Goal: Check status: Check status

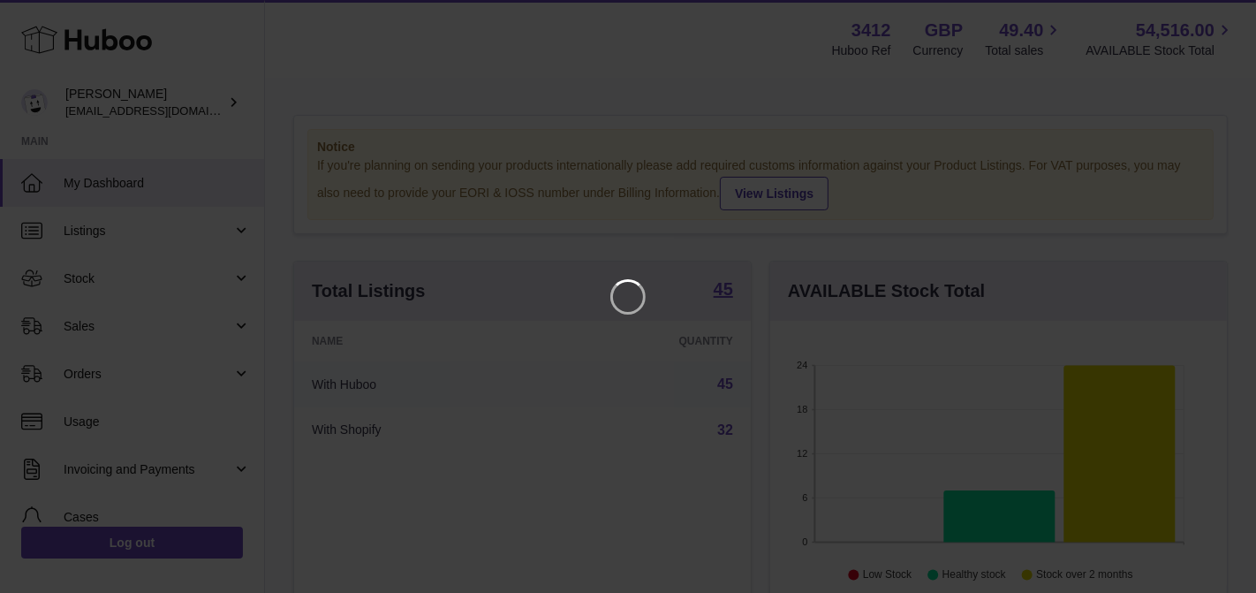
scroll to position [275, 458]
click at [142, 277] on iframe at bounding box center [628, 296] width 1186 height 522
click at [1200, 8] on icon "Close" at bounding box center [1210, 15] width 21 height 21
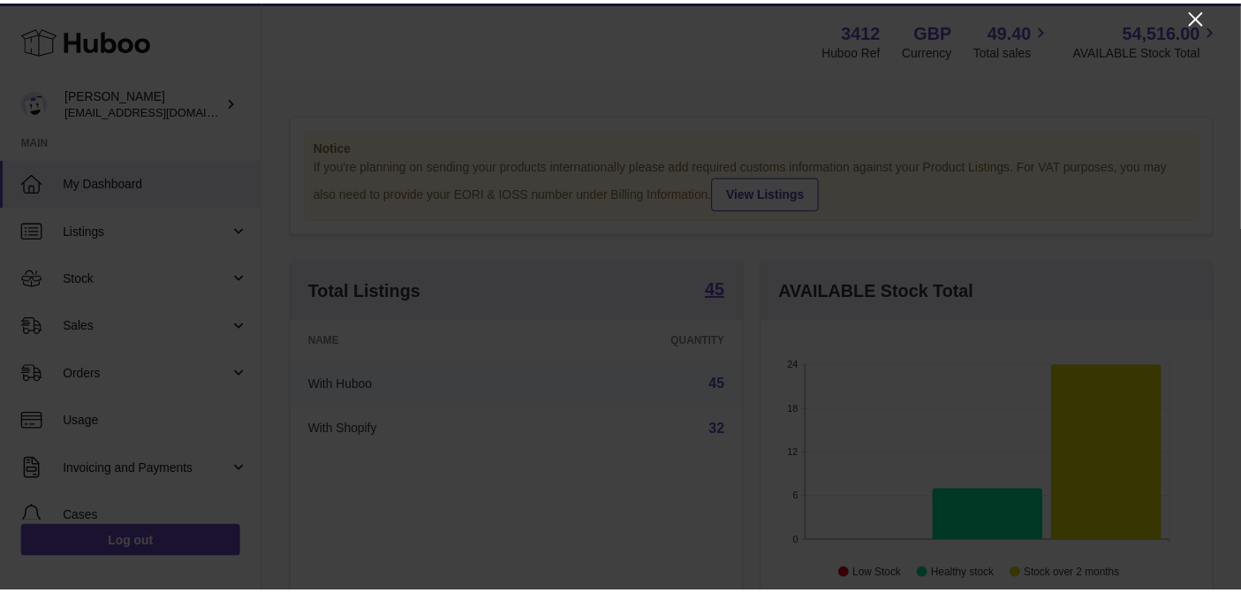
scroll to position [883171, 882997]
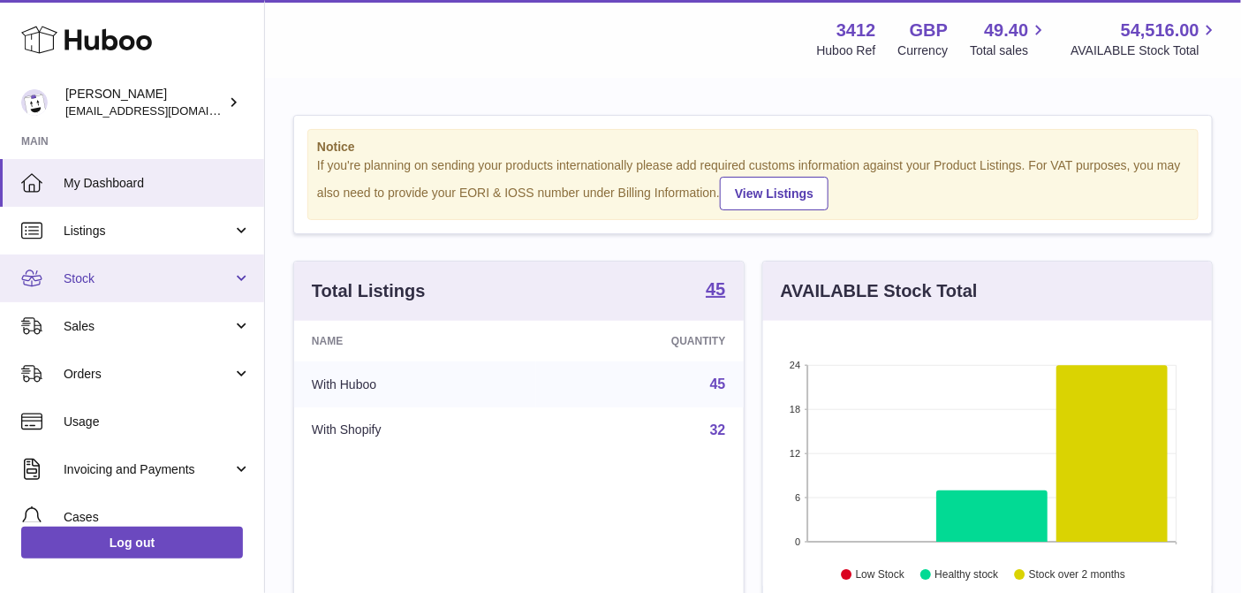
click at [194, 268] on link "Stock" at bounding box center [132, 278] width 264 height 48
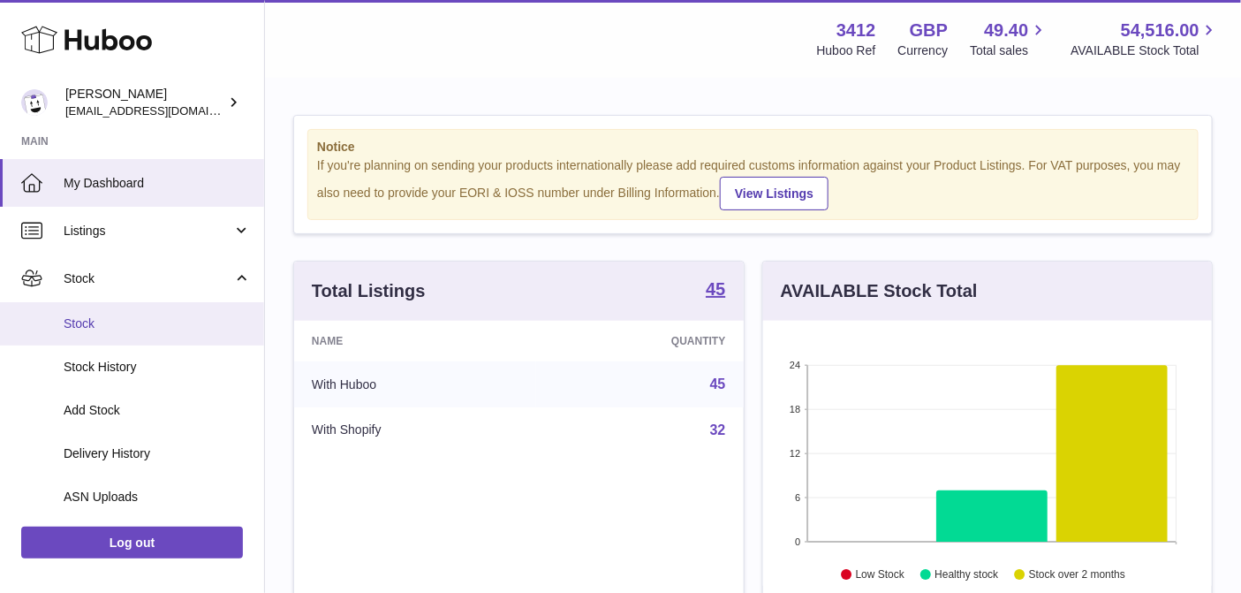
click at [181, 314] on link "Stock" at bounding box center [132, 323] width 264 height 43
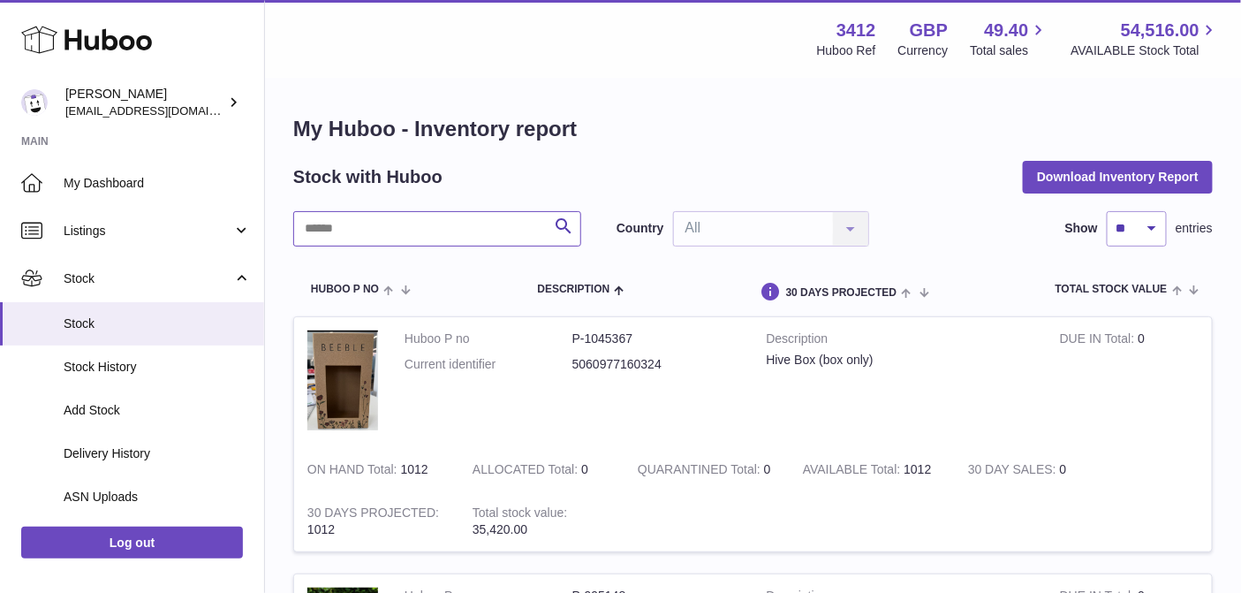
click at [371, 244] on input "text" at bounding box center [437, 228] width 288 height 35
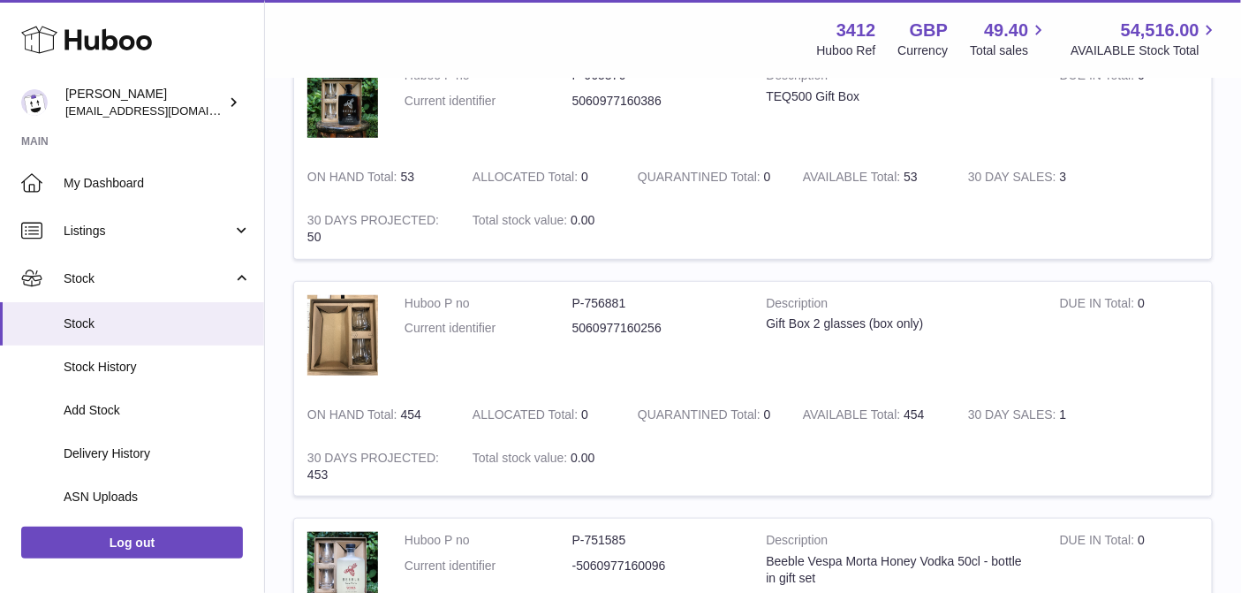
scroll to position [266, 0]
type input "****"
drag, startPoint x: 918, startPoint y: 415, endPoint x: 937, endPoint y: 351, distance: 67.4
click at [921, 413] on td "AVAILABLE Total 454" at bounding box center [872, 411] width 165 height 43
